Goal: Communication & Community: Participate in discussion

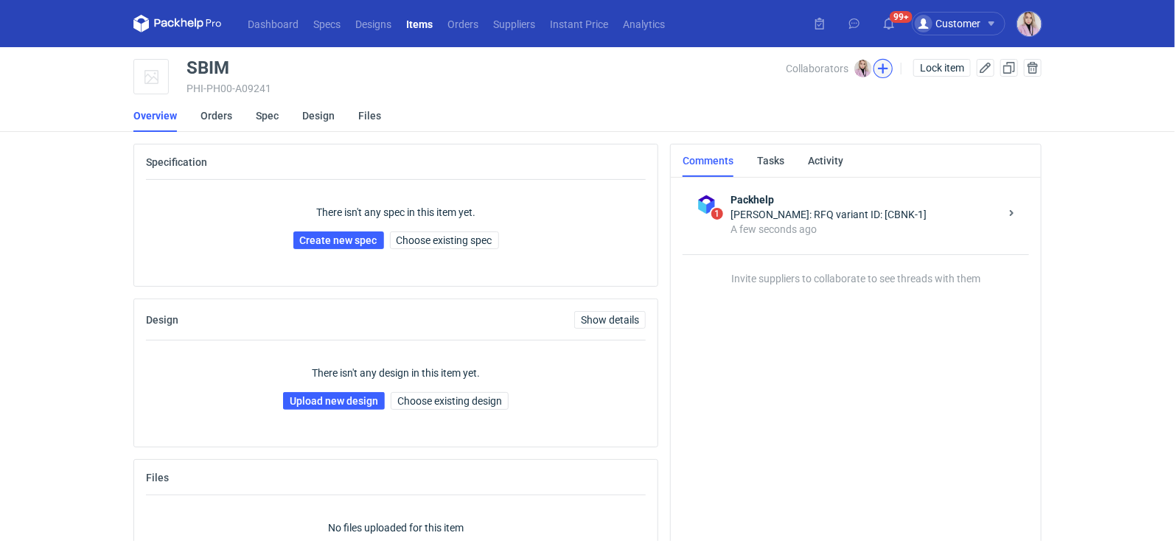
click at [881, 69] on button "button" at bounding box center [882, 68] width 19 height 19
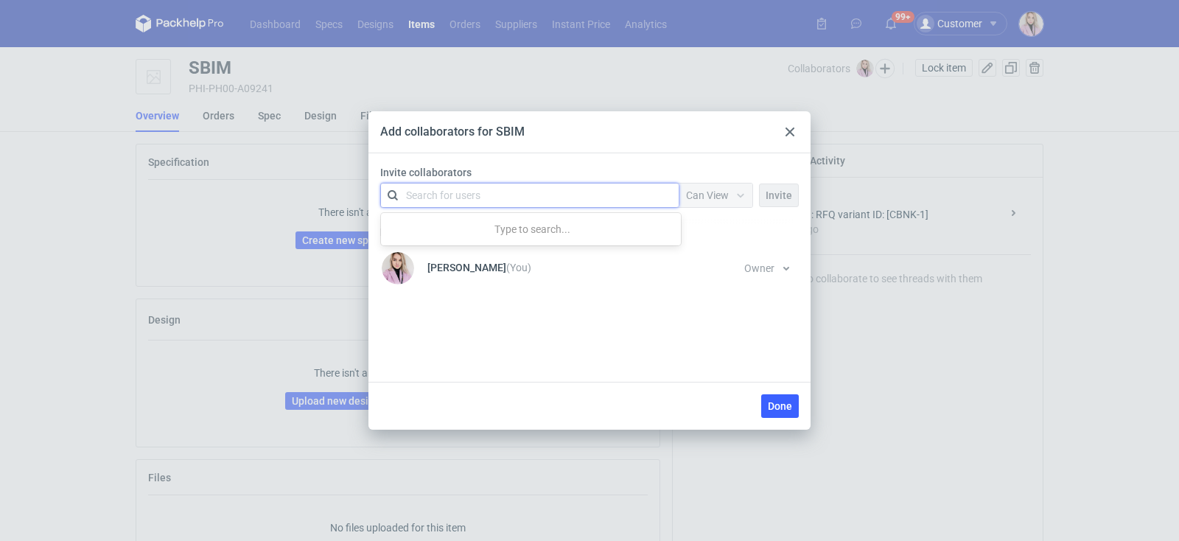
click at [559, 195] on div "Search for users" at bounding box center [527, 195] width 256 height 21
type input "marex"
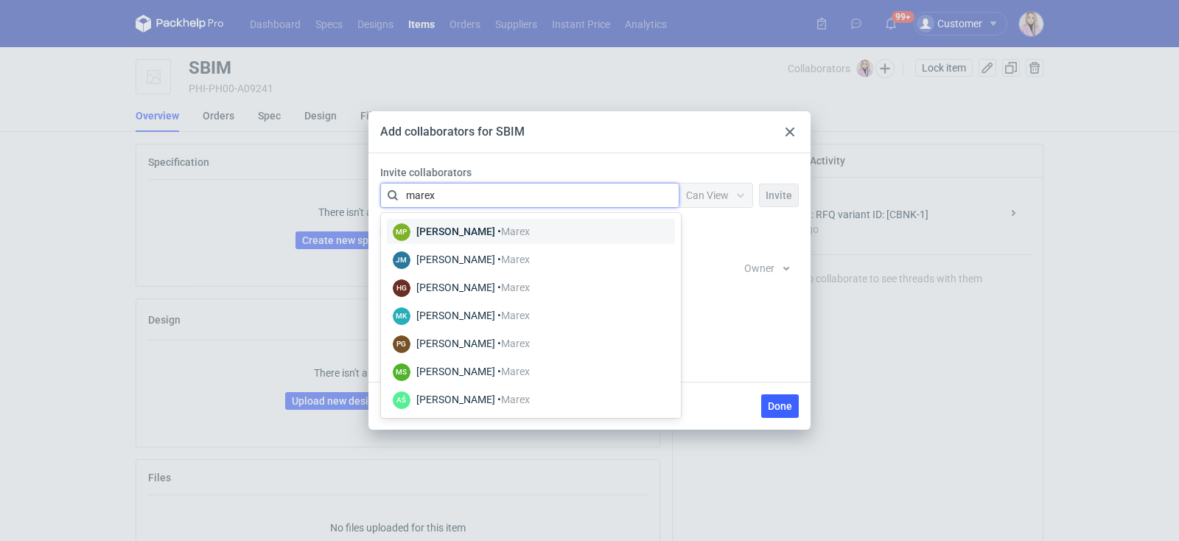
click at [481, 234] on div "[PERSON_NAME] • [GEOGRAPHIC_DATA]" at bounding box center [472, 231] width 113 height 15
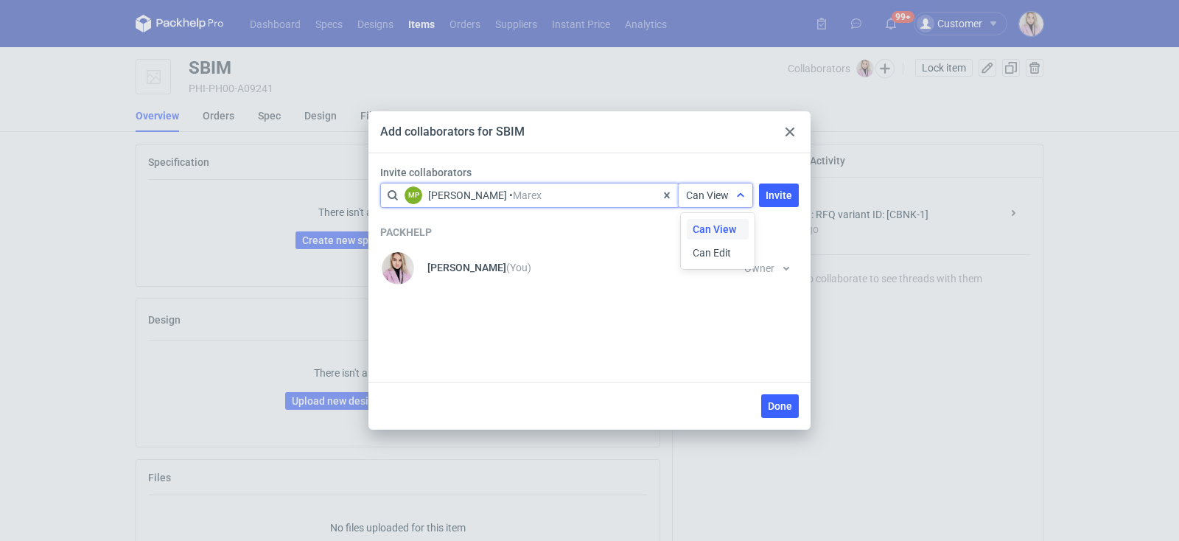
click at [703, 195] on span "Can View" at bounding box center [707, 195] width 43 height 12
click at [705, 249] on span "Can Edit" at bounding box center [712, 252] width 38 height 15
click at [774, 206] on button "Invite" at bounding box center [779, 196] width 40 height 24
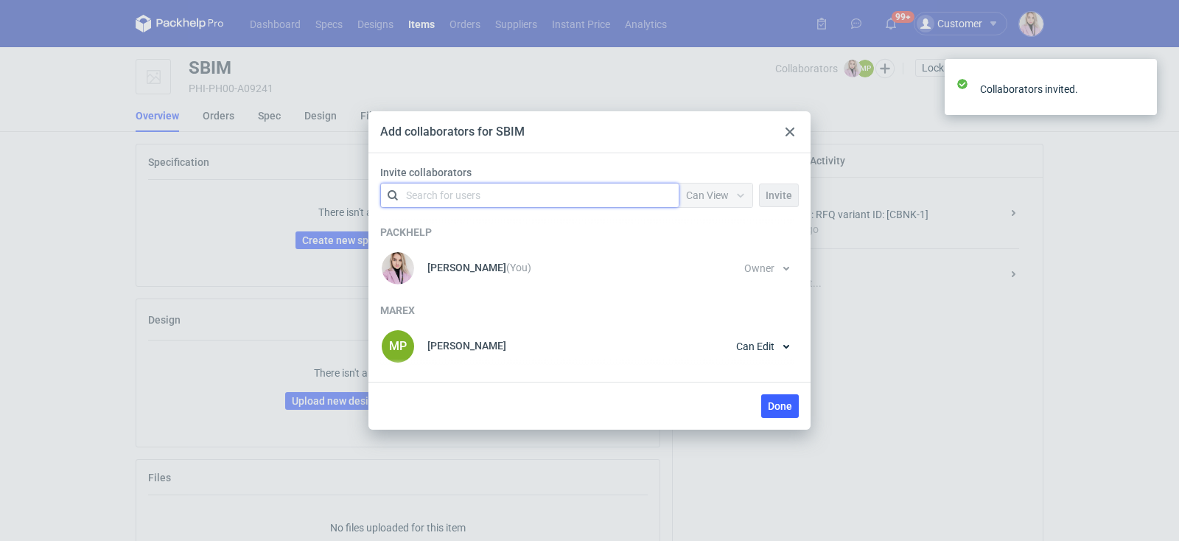
click at [551, 198] on div "Search for users" at bounding box center [527, 195] width 256 height 21
type input "marex"
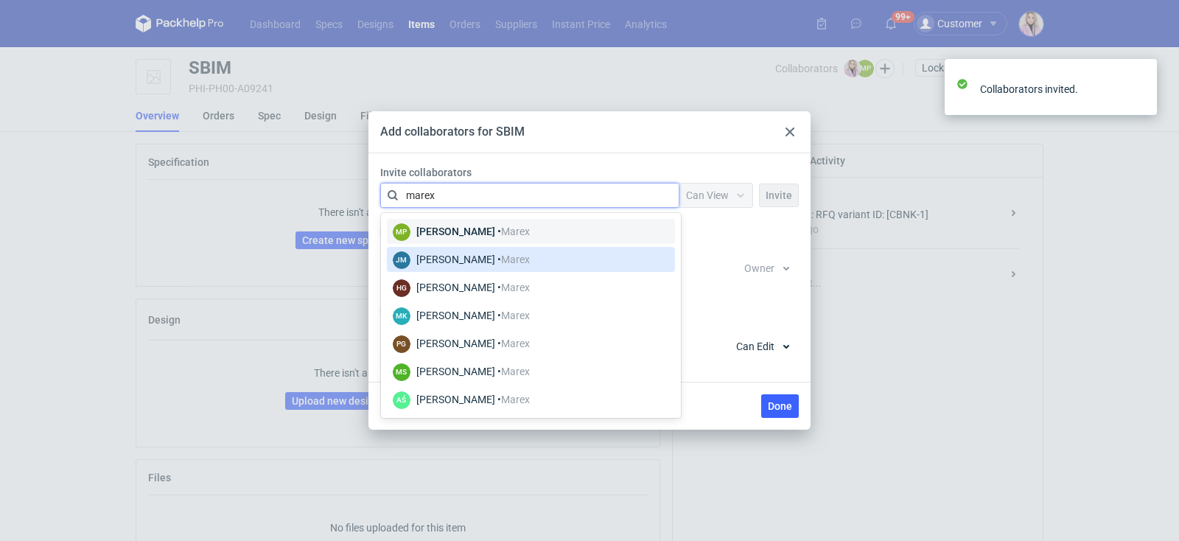
click at [521, 252] on div "[PERSON_NAME] • [GEOGRAPHIC_DATA]" at bounding box center [472, 259] width 113 height 15
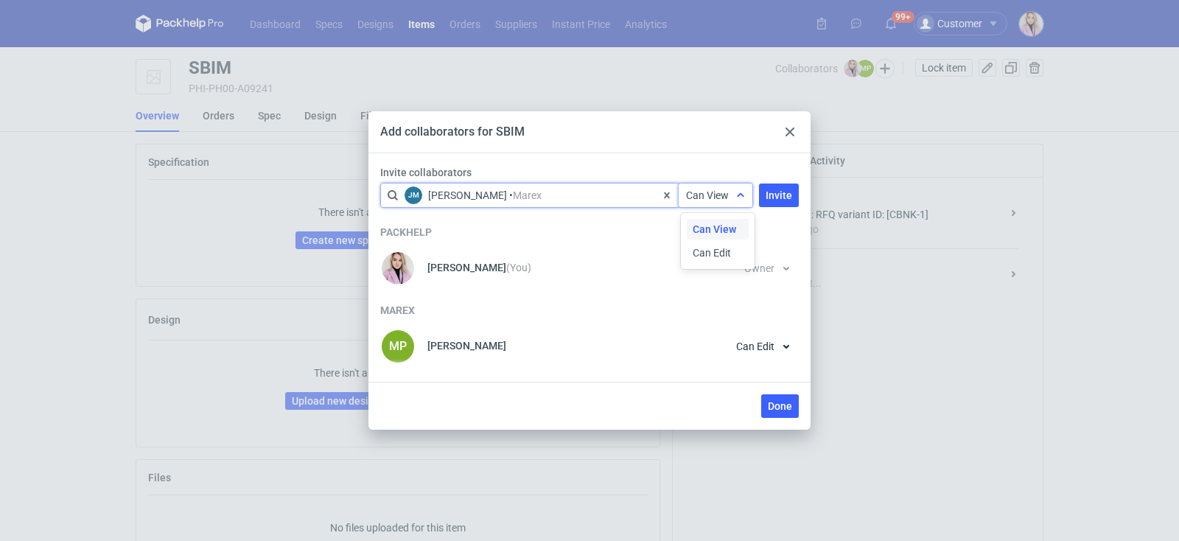
click at [724, 195] on span "Can View" at bounding box center [707, 195] width 43 height 12
click at [719, 244] on div "Can Edit" at bounding box center [718, 252] width 62 height 21
click at [777, 197] on span "Invite" at bounding box center [779, 195] width 27 height 10
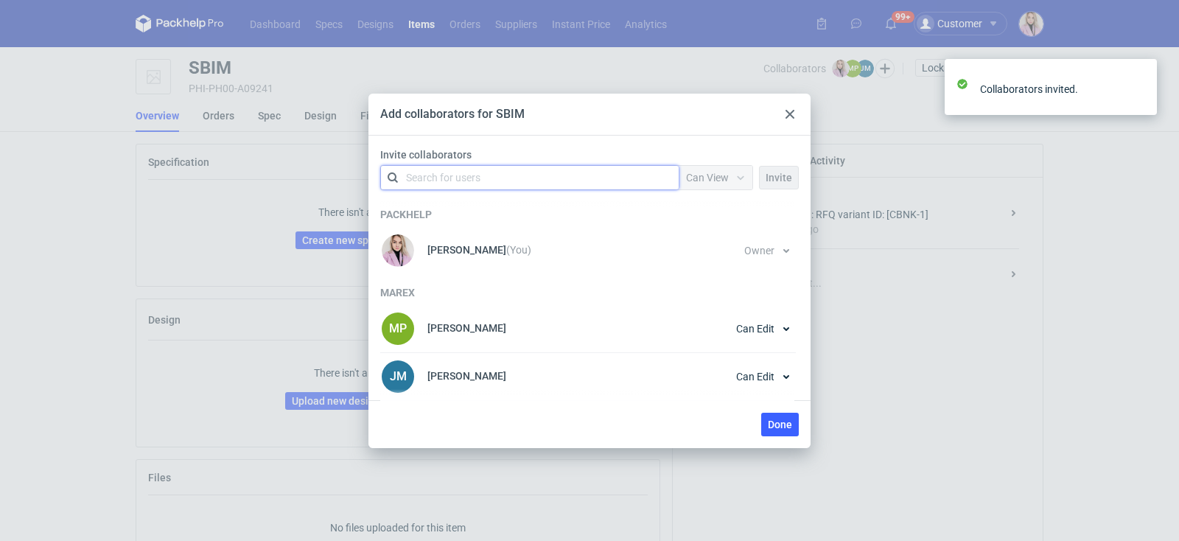
click at [540, 196] on div "Packhelp [PERSON_NAME] (You) Owner You cannot change owner's permission until s…" at bounding box center [589, 298] width 419 height 204
click at [557, 170] on div "Search for users" at bounding box center [527, 177] width 256 height 21
type input "marex"
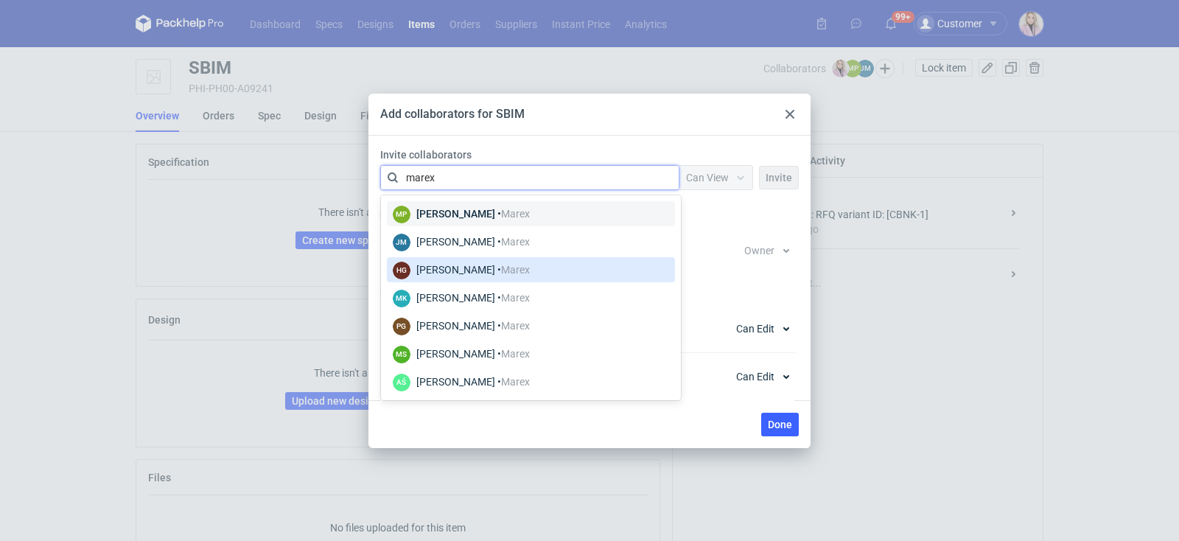
click at [500, 275] on div "[PERSON_NAME] • [GEOGRAPHIC_DATA]" at bounding box center [472, 269] width 113 height 15
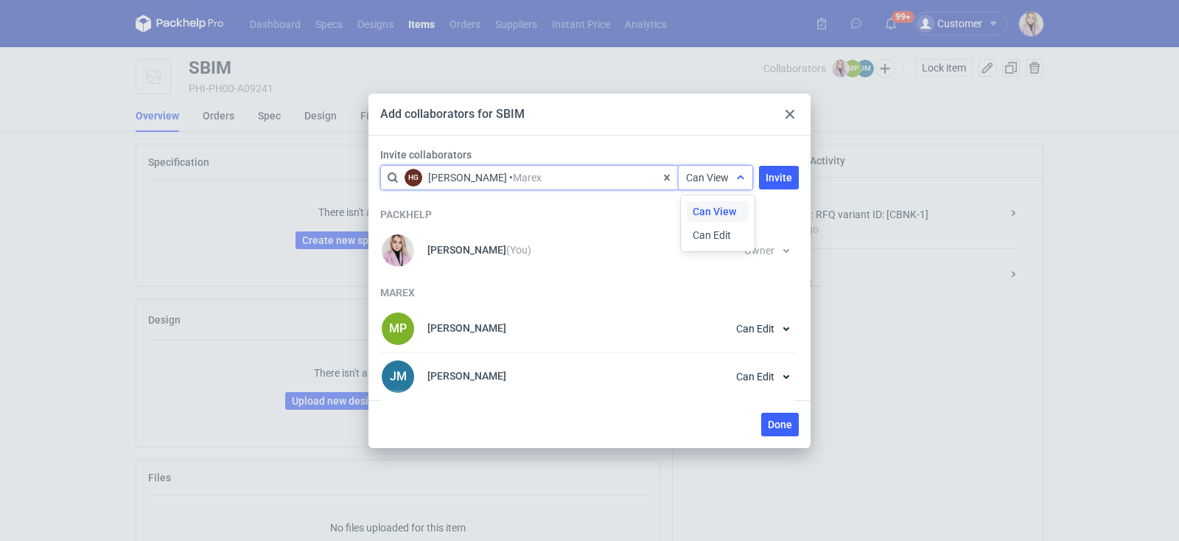
click at [708, 189] on div "Can View" at bounding box center [716, 178] width 74 height 24
click at [708, 240] on span "Can Edit" at bounding box center [712, 235] width 38 height 15
click at [775, 184] on button "Invite" at bounding box center [779, 178] width 40 height 24
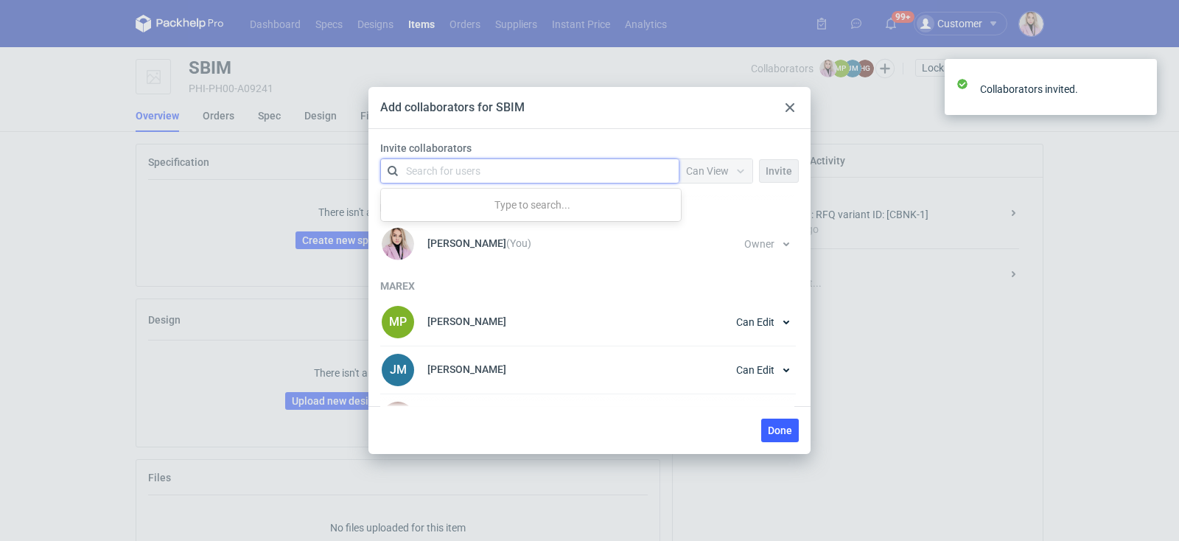
click at [542, 177] on div "Search for users" at bounding box center [527, 171] width 256 height 21
type input "[PERSON_NAME]"
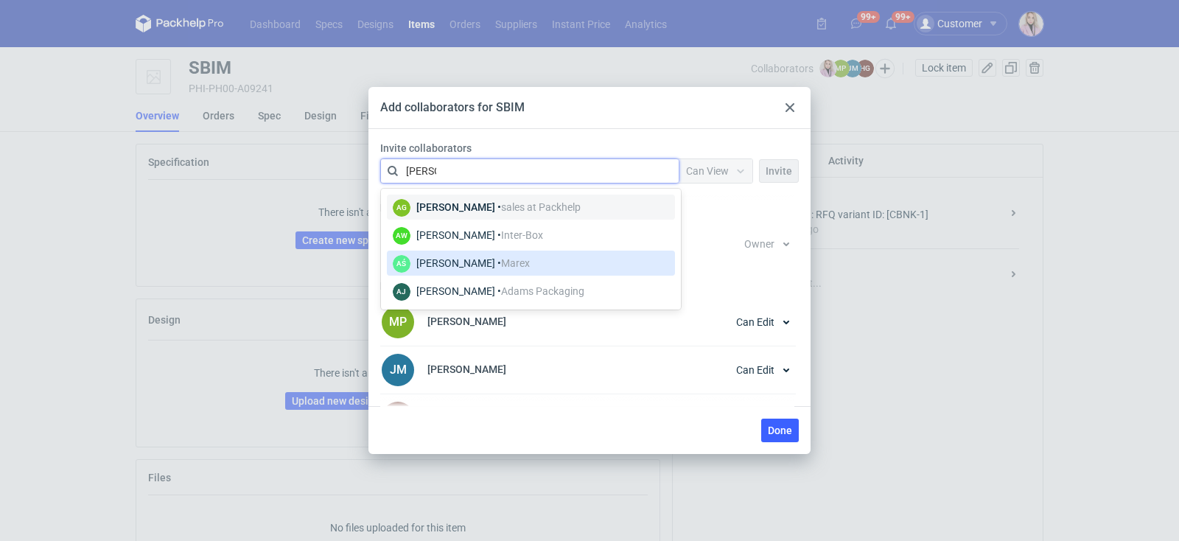
drag, startPoint x: 505, startPoint y: 212, endPoint x: 534, endPoint y: 265, distance: 61.3
click at [534, 265] on div "AG [PERSON_NAME] • sales at [GEOGRAPHIC_DATA] AW [PERSON_NAME] • Inter-Box AŚ […" at bounding box center [532, 249] width 291 height 115
click at [556, 257] on div "AŚ [PERSON_NAME] • [GEOGRAPHIC_DATA]" at bounding box center [531, 263] width 276 height 19
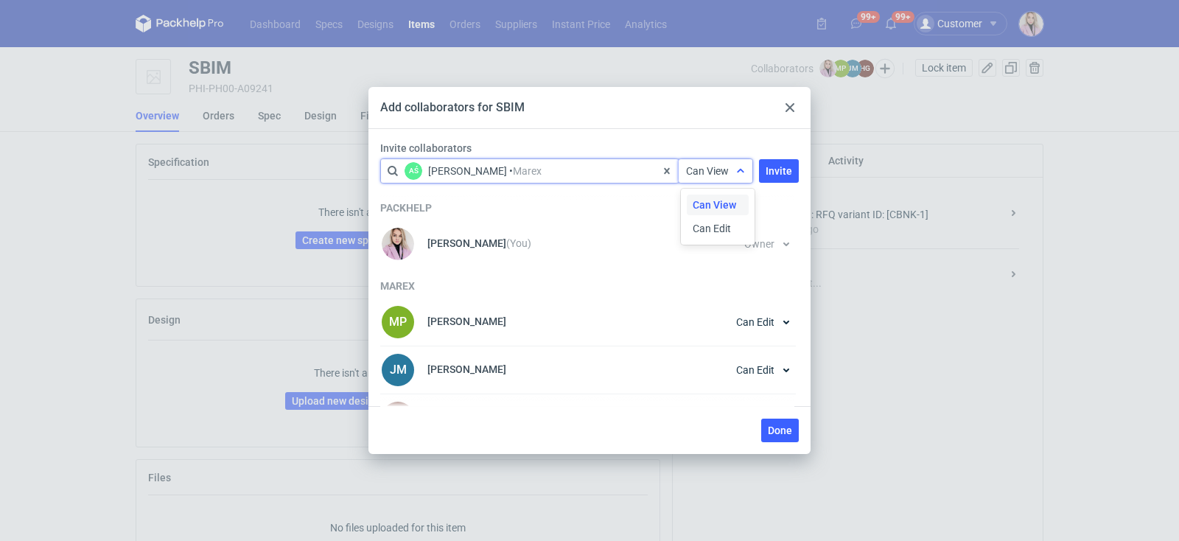
click at [714, 161] on div "Can View" at bounding box center [716, 171] width 74 height 24
click at [707, 238] on div "Can Edit" at bounding box center [718, 228] width 62 height 21
click at [799, 162] on div "Invite collaborators option <div title="[PERSON_NAME] ([PERSON_NAME][EMAIL_ADDR…" at bounding box center [589, 165] width 430 height 49
click at [781, 166] on span "Invite" at bounding box center [779, 171] width 27 height 10
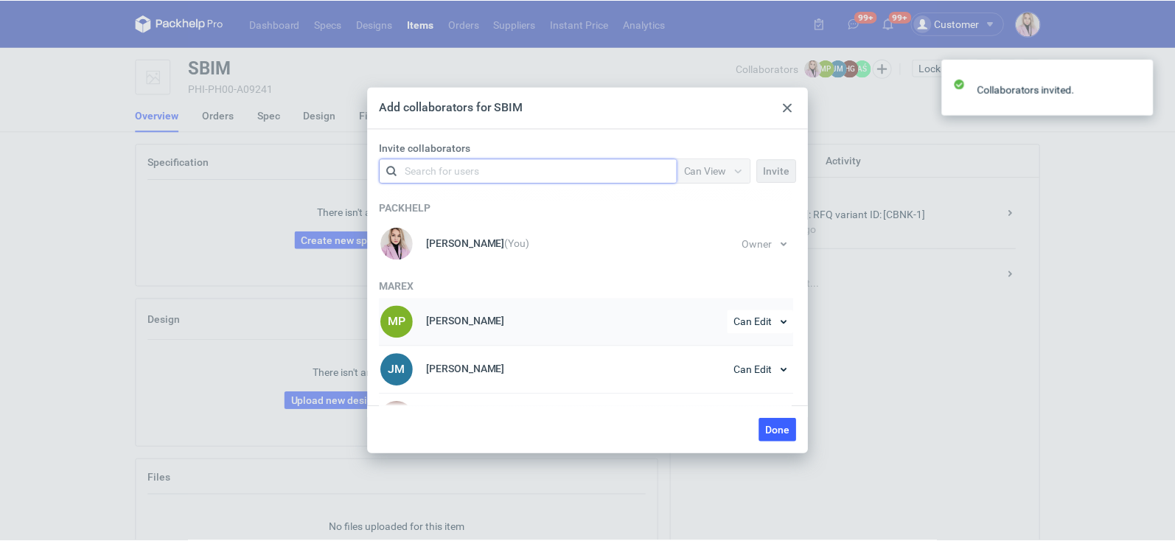
scroll to position [82, 0]
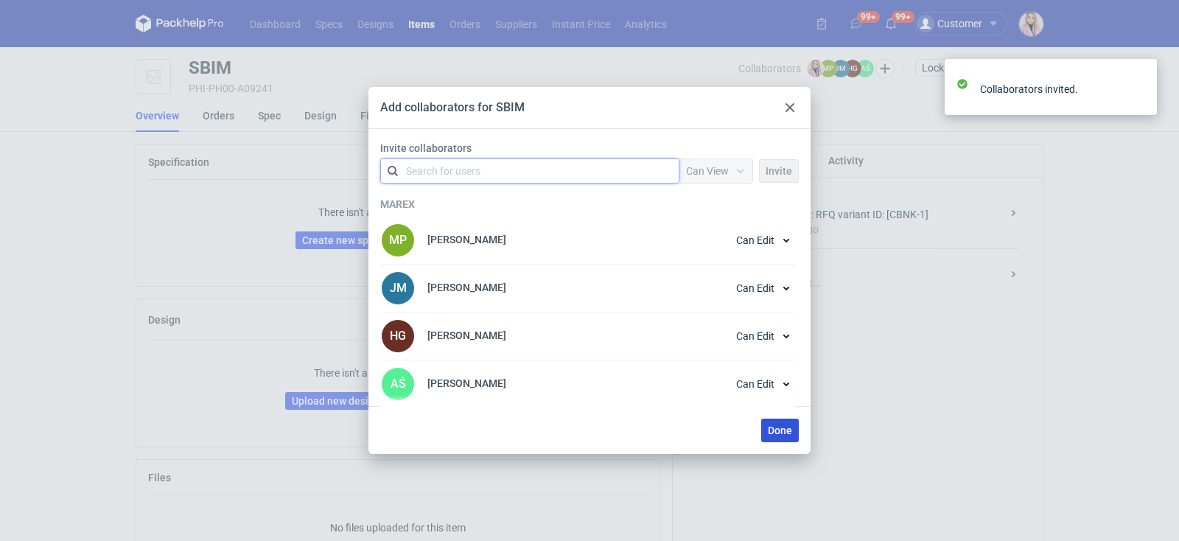
click at [773, 430] on span "Done" at bounding box center [780, 430] width 24 height 10
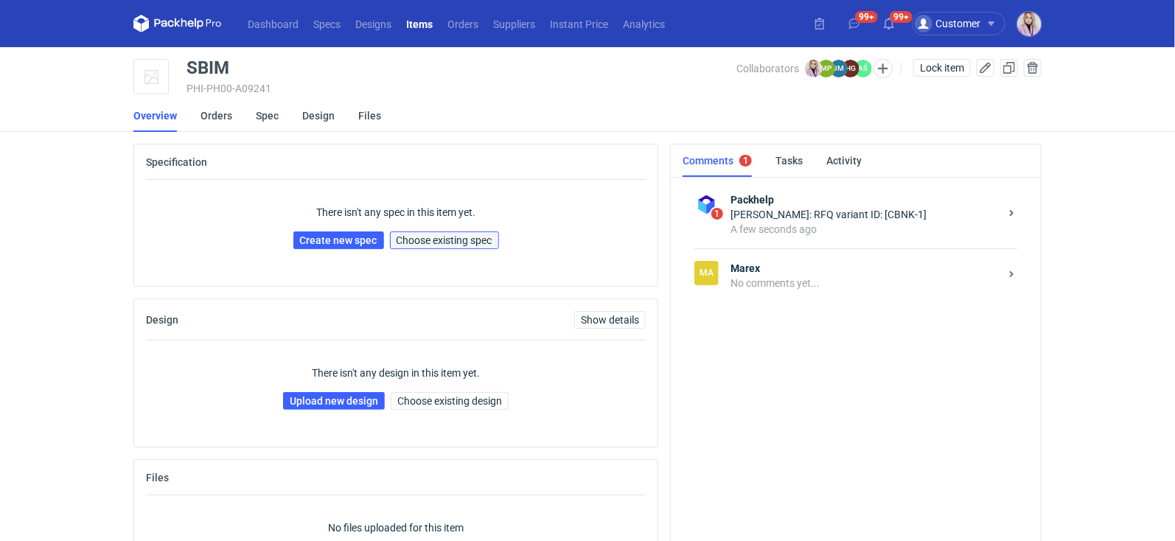
click at [430, 242] on span "Choose existing spec" at bounding box center [445, 240] width 96 height 10
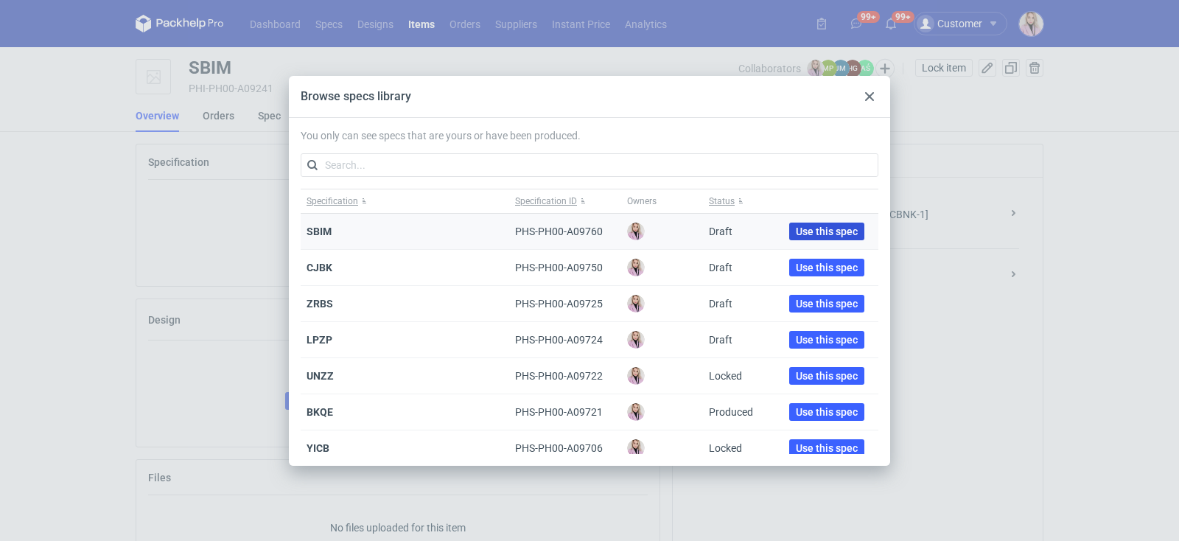
click at [799, 231] on span "Use this spec" at bounding box center [827, 231] width 62 height 10
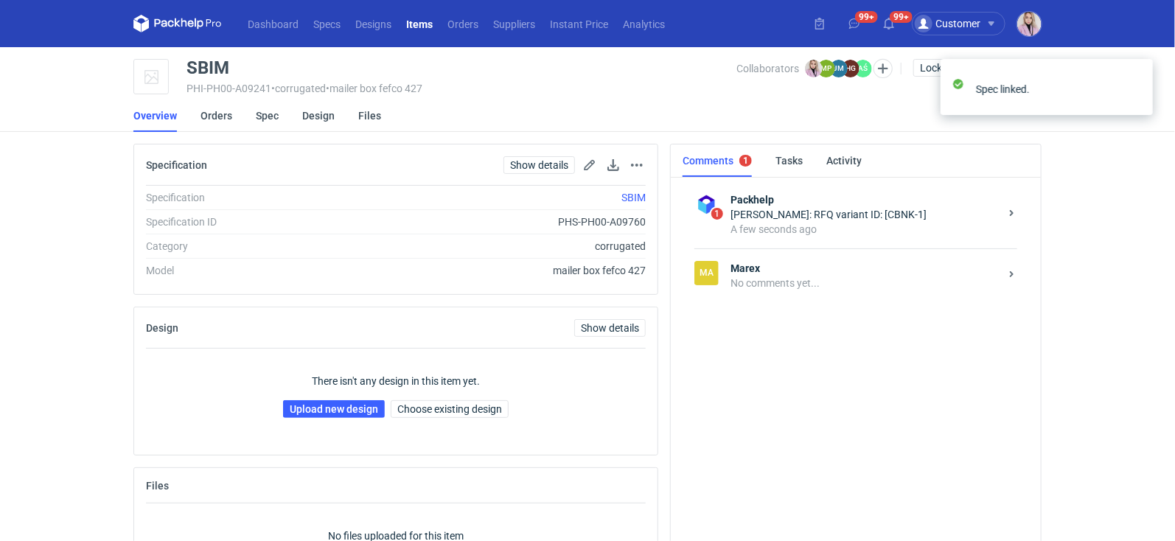
click at [883, 280] on div "No comments yet..." at bounding box center [864, 283] width 269 height 15
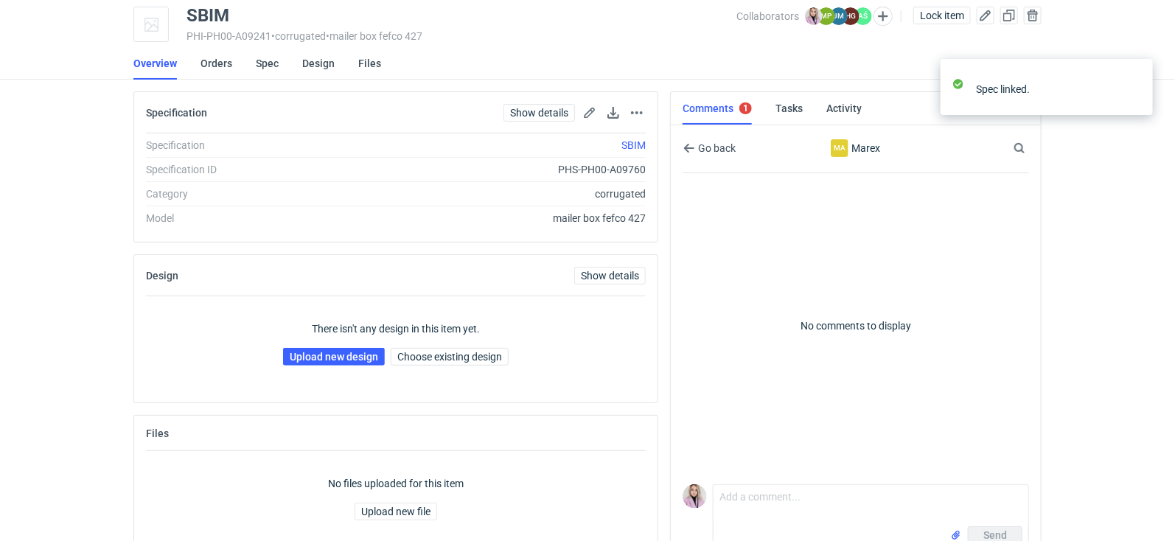
scroll to position [86, 0]
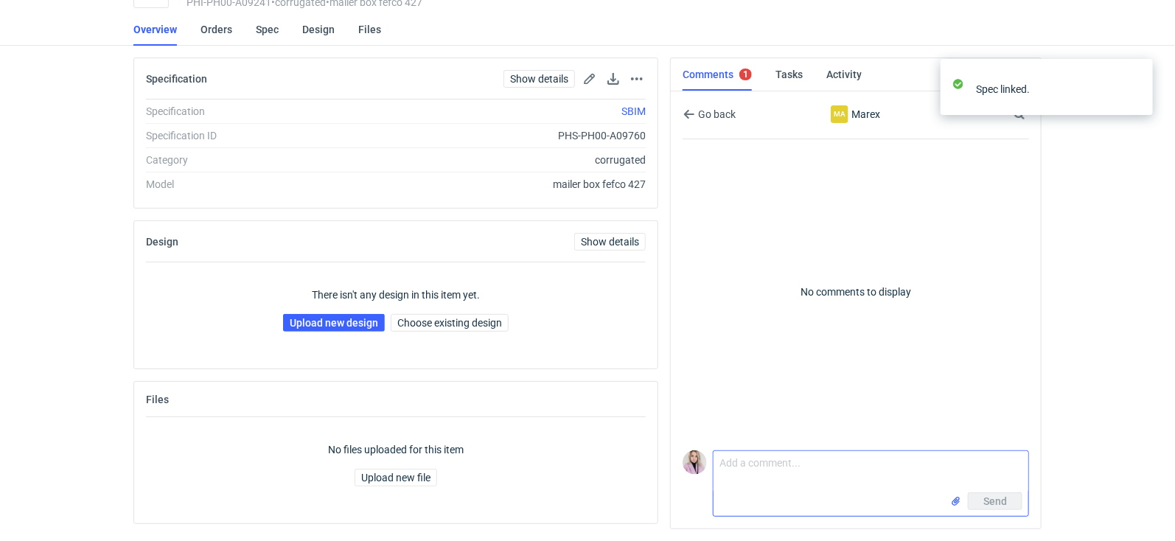
click at [766, 474] on textarea "Comment message" at bounding box center [870, 471] width 315 height 41
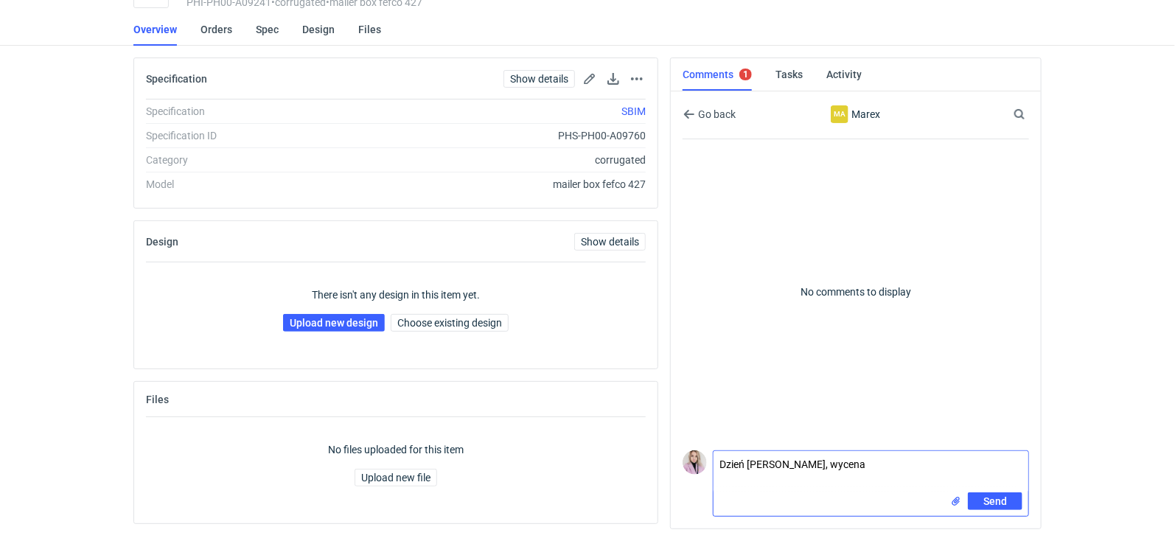
paste textarea "CBNK-1"
click at [722, 485] on textarea "Dzień [PERSON_NAME], wycena CBNK-1," at bounding box center [870, 471] width 315 height 41
click at [869, 464] on textarea "Dzień [PERSON_NAME], wycena CBNK-1," at bounding box center [870, 471] width 315 height 41
type textarea "Dzień dobry, wycena CBNK-1, poproszę siatkę"
